Goal: Information Seeking & Learning: Learn about a topic

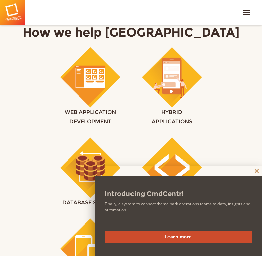
scroll to position [402, 0]
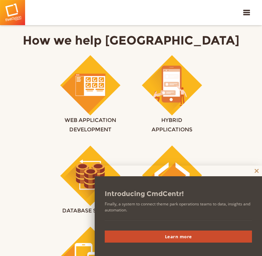
click at [255, 170] on span at bounding box center [256, 171] width 11 height 4
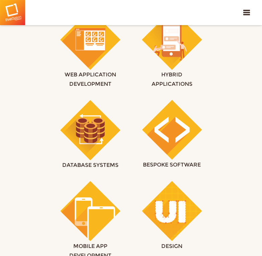
scroll to position [435, 0]
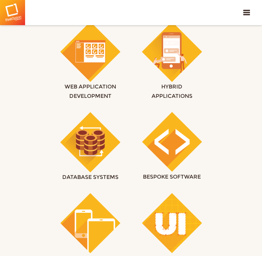
click at [162, 156] on img at bounding box center [172, 142] width 60 height 61
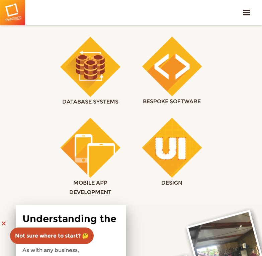
scroll to position [410, 0]
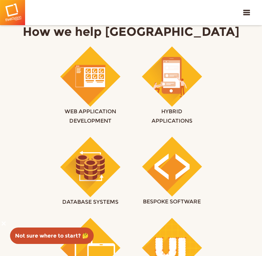
click at [73, 80] on img at bounding box center [90, 76] width 60 height 61
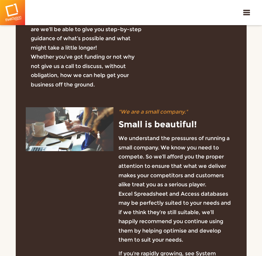
scroll to position [502, 0]
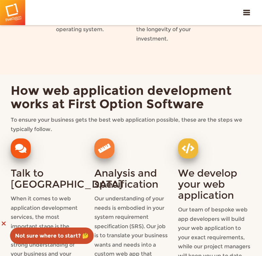
scroll to position [2008, 0]
